Goal: Transaction & Acquisition: Purchase product/service

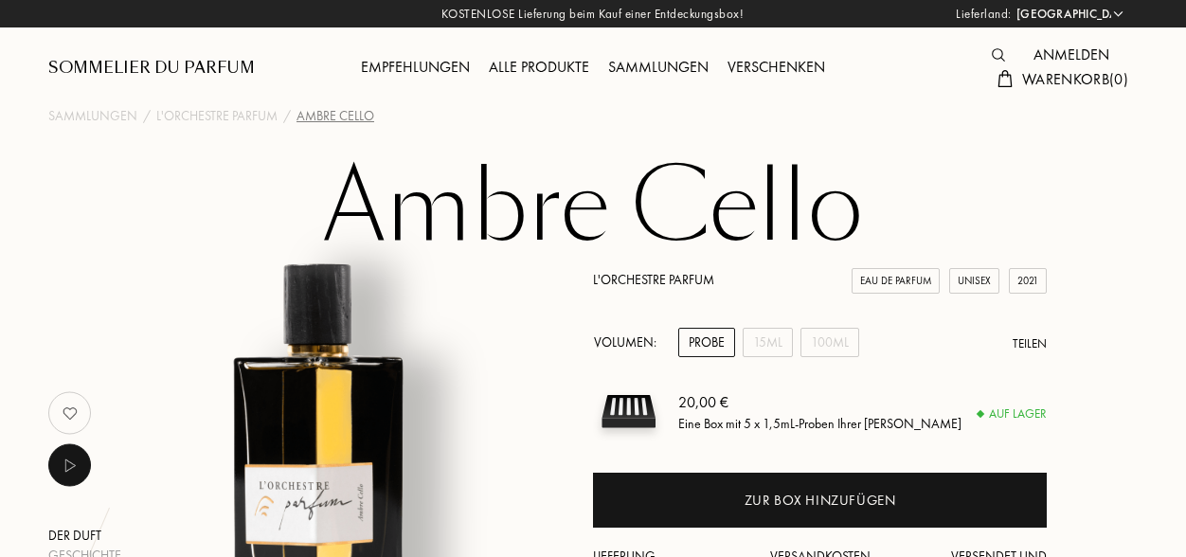
select select "DE"
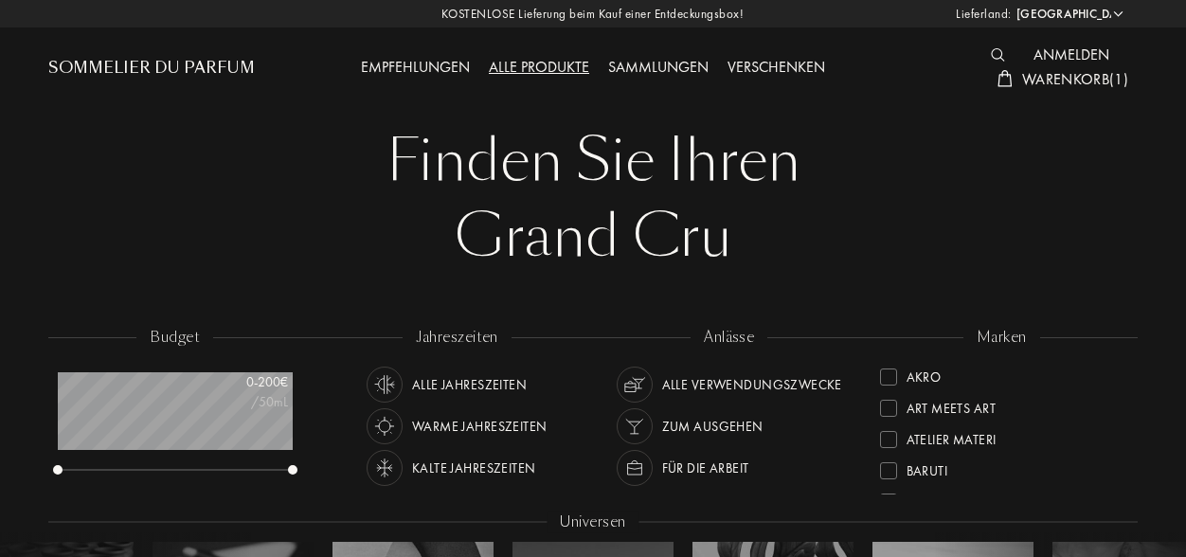
select select "DE"
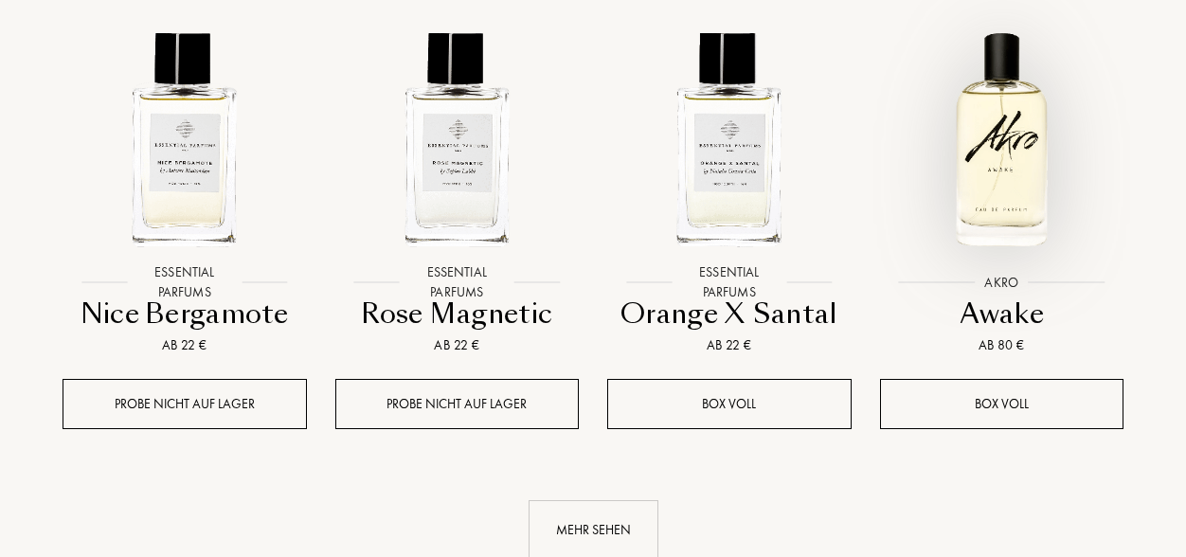
scroll to position [19189, 0]
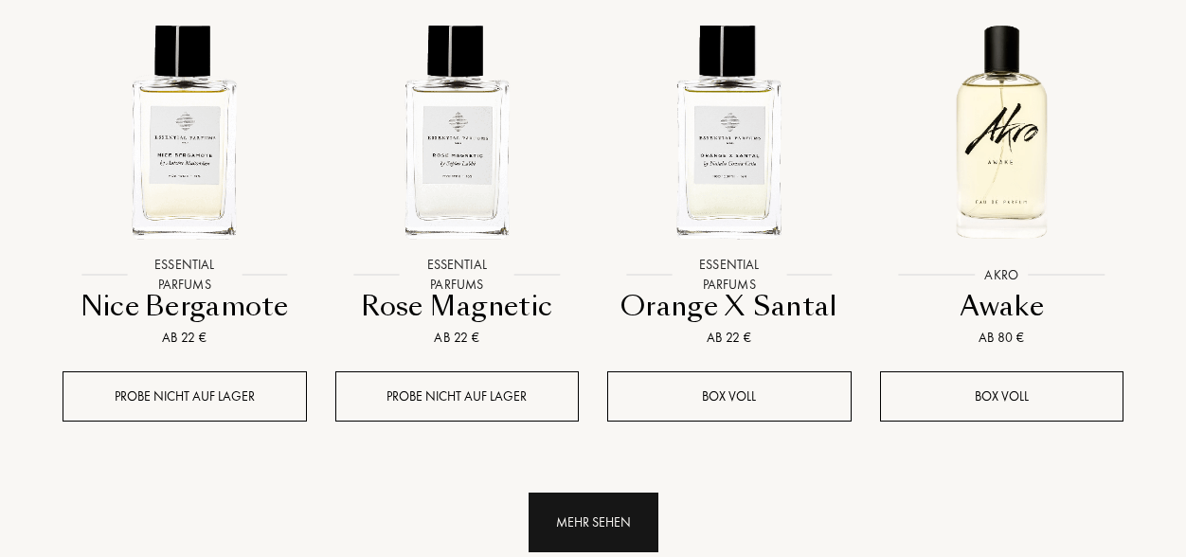
click at [631, 493] on div "Mehr sehen" at bounding box center [594, 523] width 130 height 60
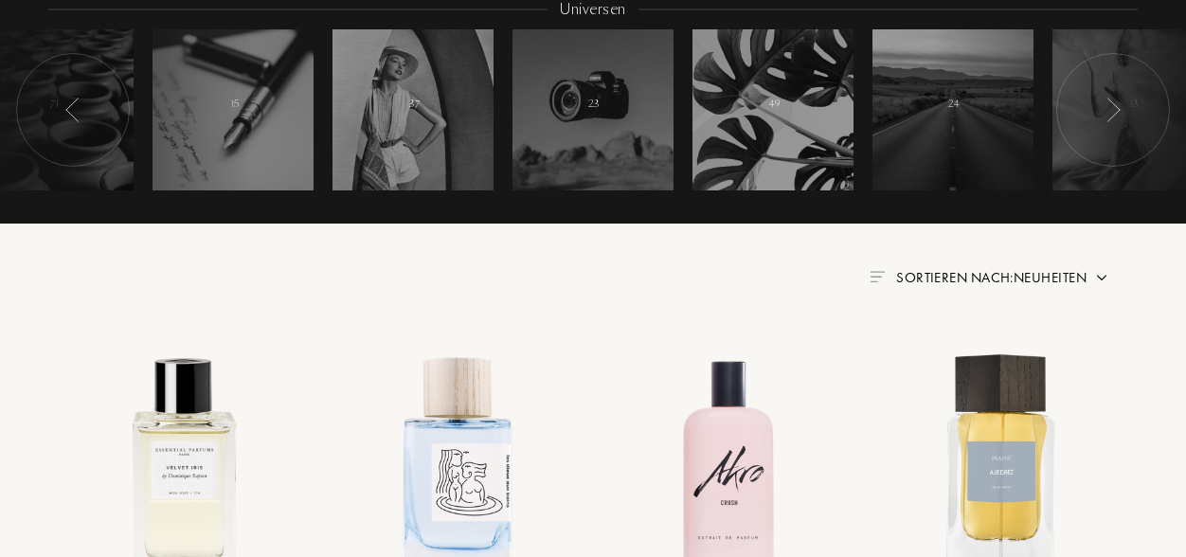
scroll to position [0, 0]
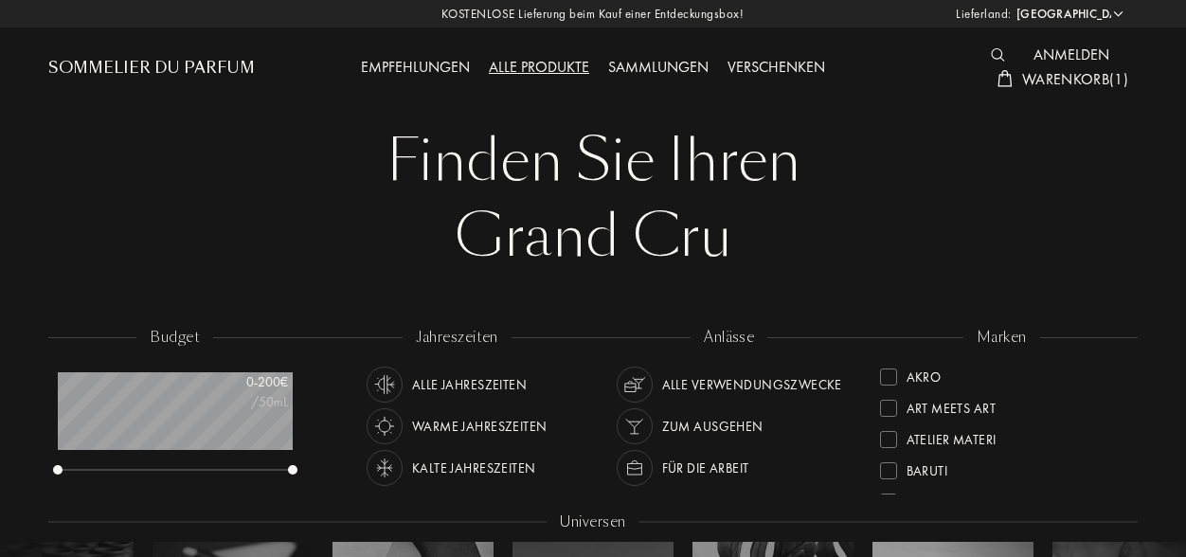
click at [1073, 85] on span "Warenkorb ( 1 )" at bounding box center [1075, 79] width 106 height 20
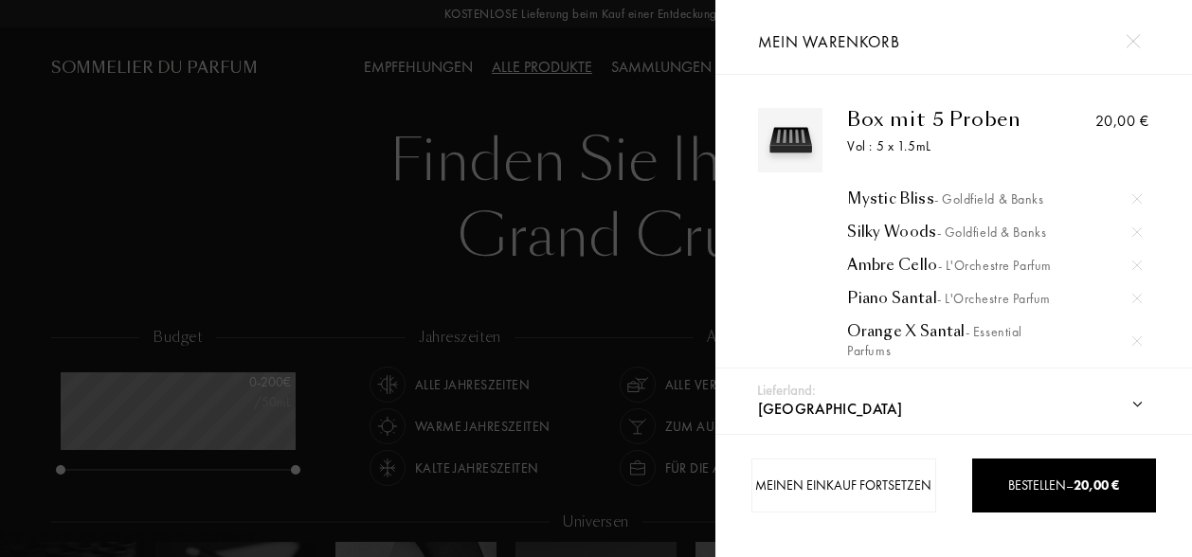
click at [207, 205] on div at bounding box center [357, 278] width 715 height 557
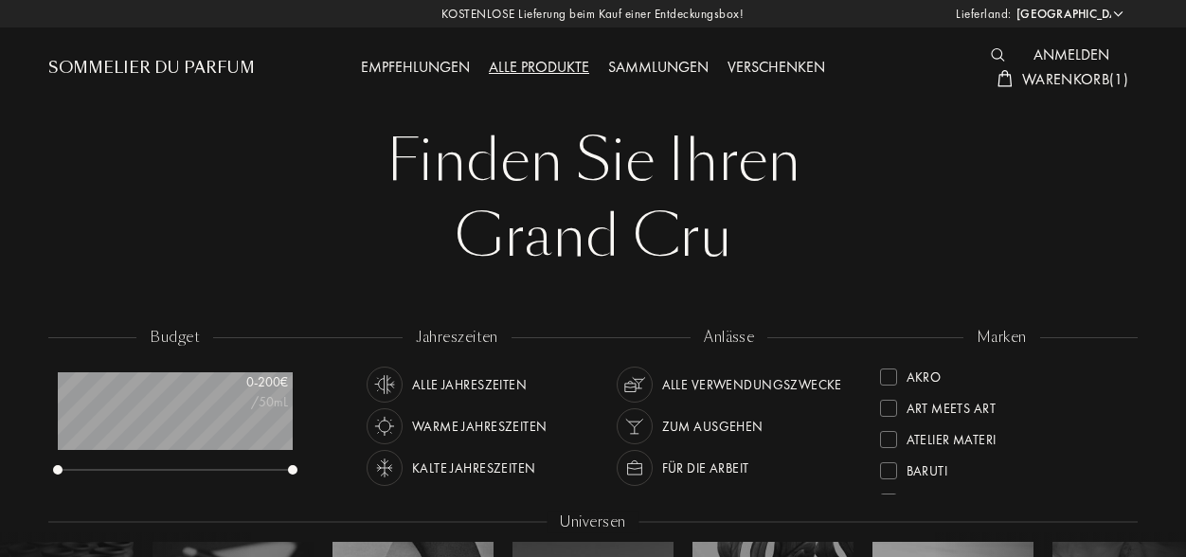
click at [955, 230] on div "Grand Cru" at bounding box center [593, 237] width 1061 height 76
click at [889, 236] on div "Grand Cru" at bounding box center [593, 237] width 1061 height 76
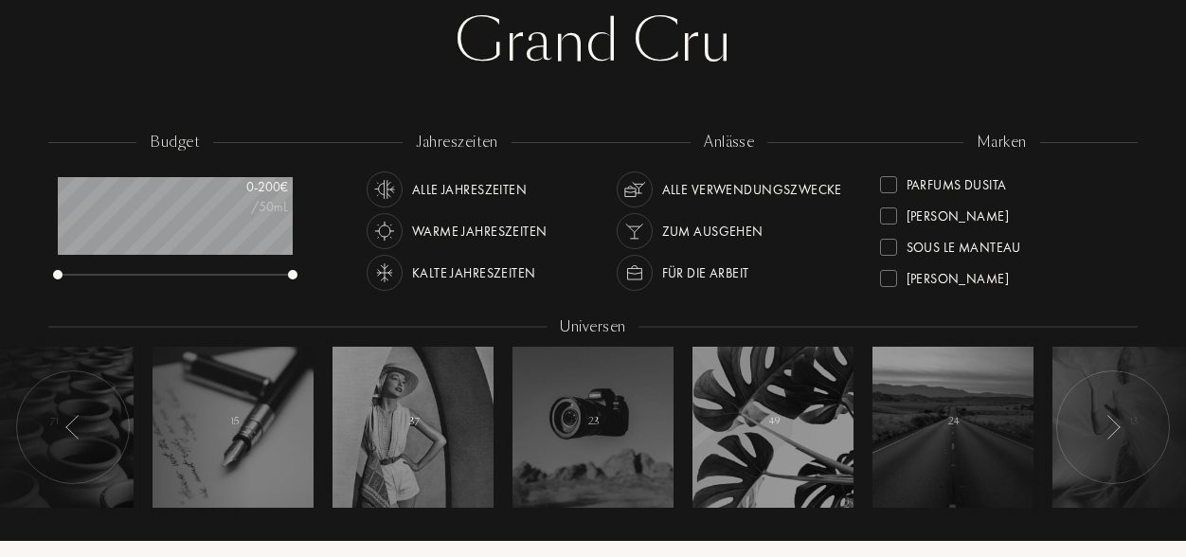
scroll to position [669, 0]
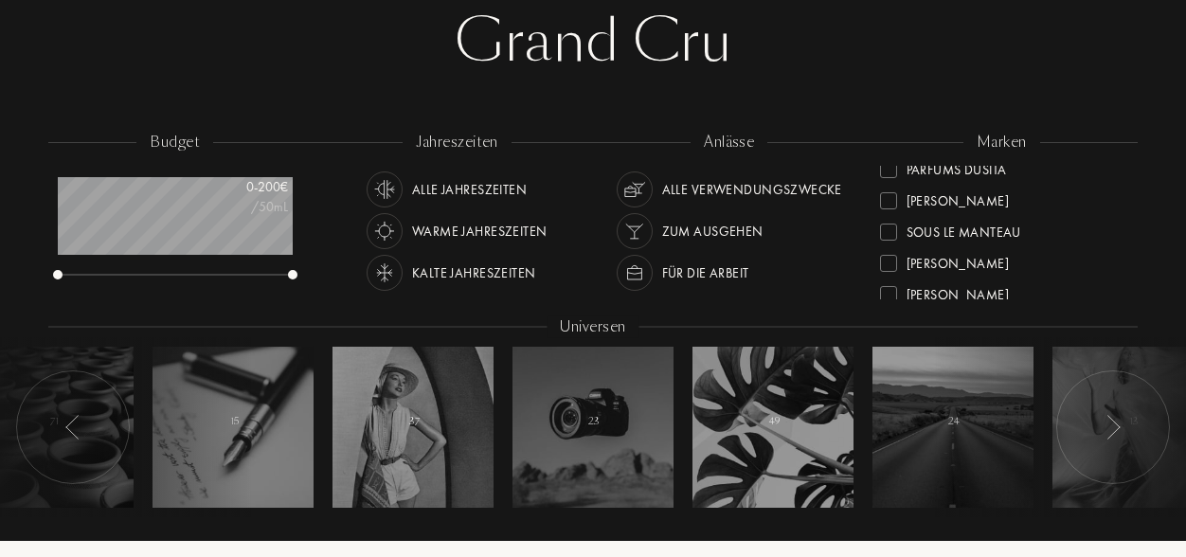
click at [911, 67] on div "Grand Cru" at bounding box center [593, 42] width 1061 height 76
